Goal: Information Seeking & Learning: Learn about a topic

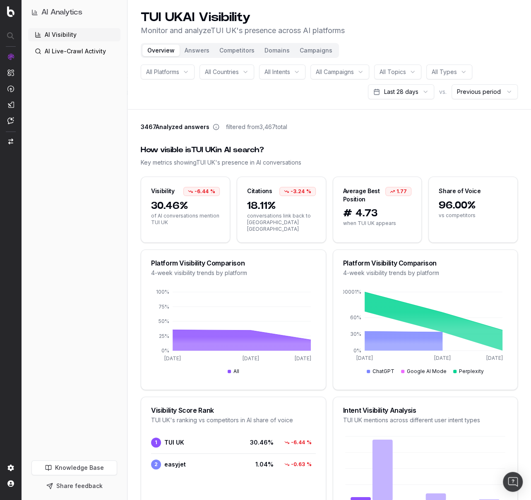
click at [191, 48] on button "Answers" at bounding box center [197, 51] width 35 height 12
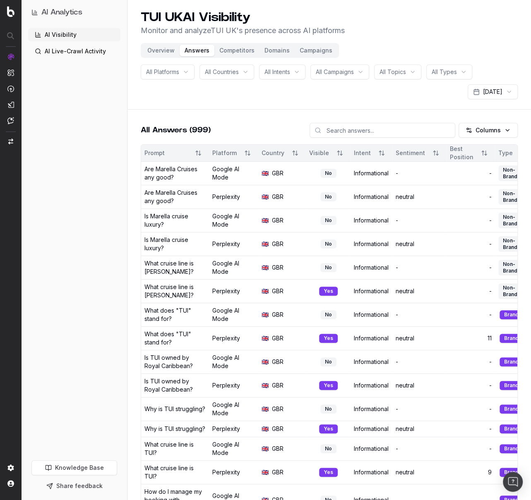
click at [468, 72] on html "AI Analytics AI Visibility AI Live-Crawl Activity Knowledge Base Share feedback…" at bounding box center [265, 250] width 531 height 500
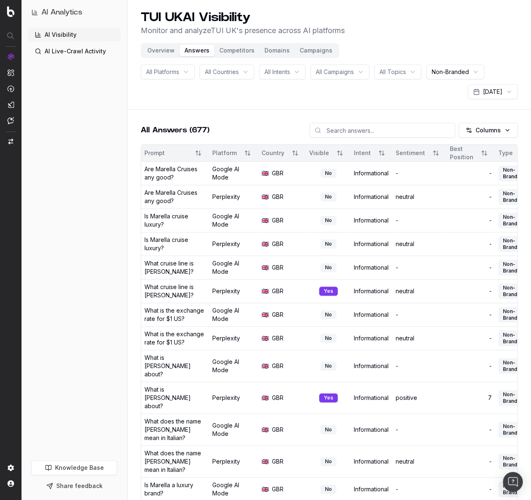
click at [283, 98] on div "All Platforms All Countries All Intents All Campaigns All Topics Non-Branded Oc…" at bounding box center [329, 82] width 377 height 35
click at [295, 72] on div "All Intents" at bounding box center [282, 72] width 46 height 15
click at [50, 254] on div "AI Visibility AI Live-Crawl Activity" at bounding box center [74, 242] width 92 height 429
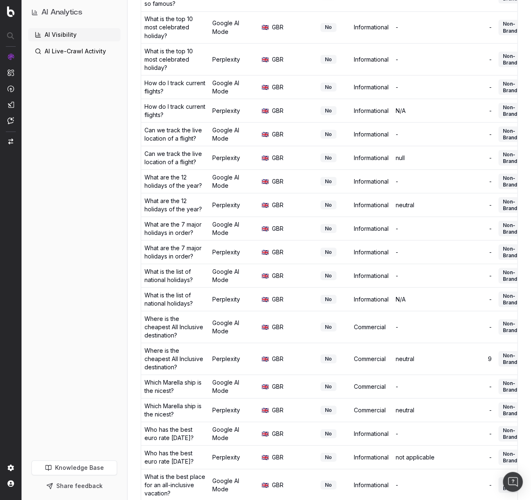
scroll to position [952, 0]
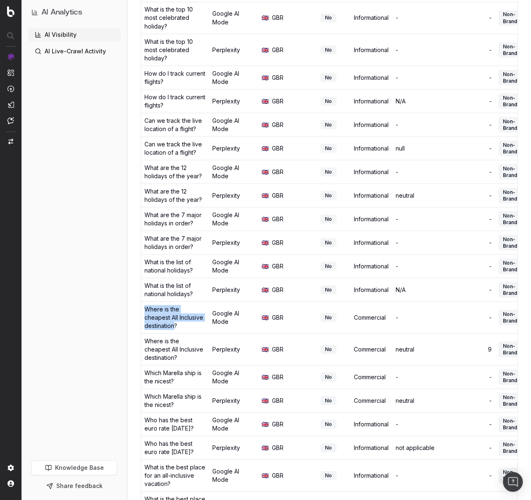
drag, startPoint x: 147, startPoint y: 424, endPoint x: 173, endPoint y: 448, distance: 35.1
click at [173, 330] on div "Where is the cheapest All Inclusive destination?" at bounding box center [174, 317] width 61 height 25
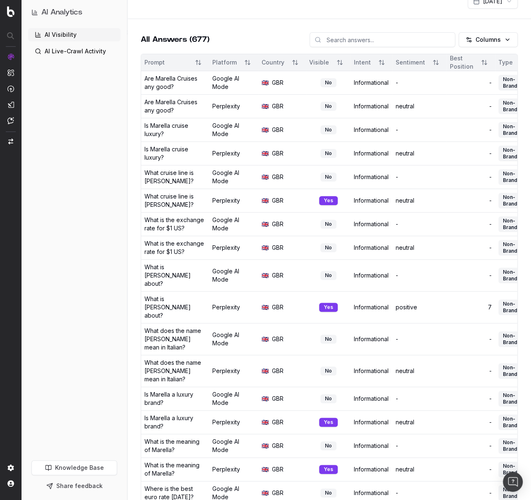
scroll to position [47, 0]
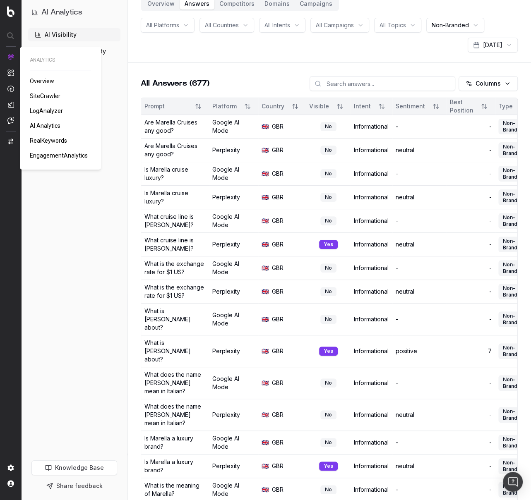
click at [58, 137] on link "RealKeywords" at bounding box center [50, 141] width 41 height 8
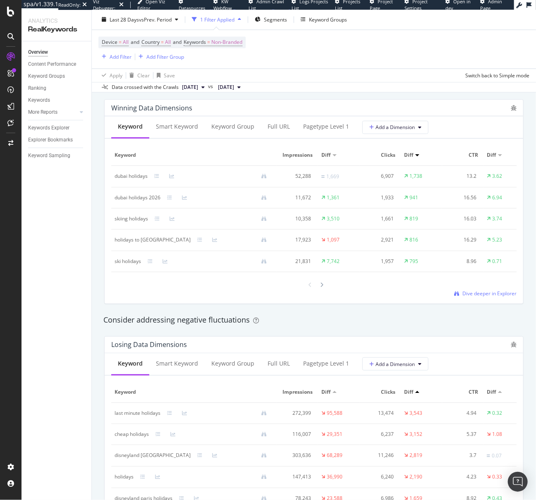
scroll to position [783, 0]
